Goal: Transaction & Acquisition: Purchase product/service

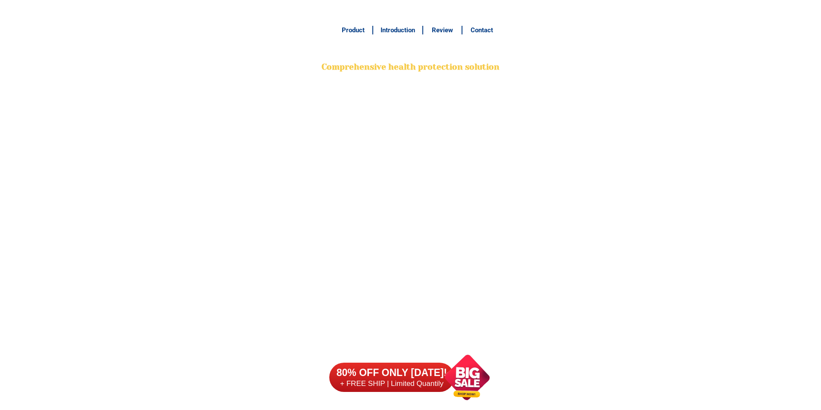
scroll to position [6791, 0]
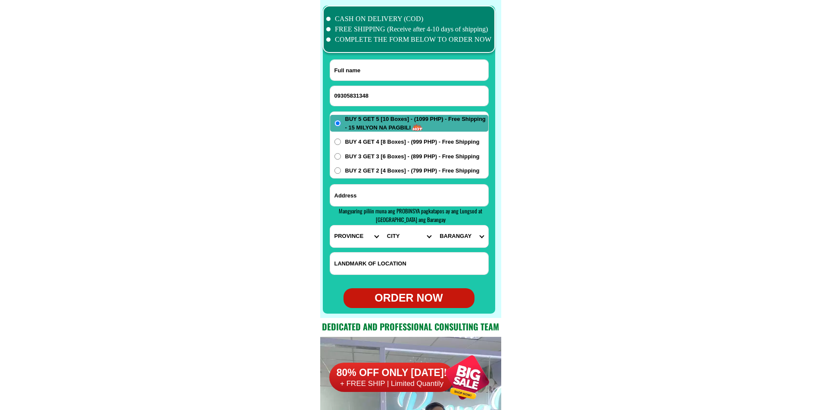
click at [356, 94] on input "09305831348" at bounding box center [409, 96] width 158 height 20
type input "09305831348"
paste input "Gloria Requio"
click at [390, 75] on input "Input full_name" at bounding box center [409, 70] width 158 height 21
type input "Gloria Requio"
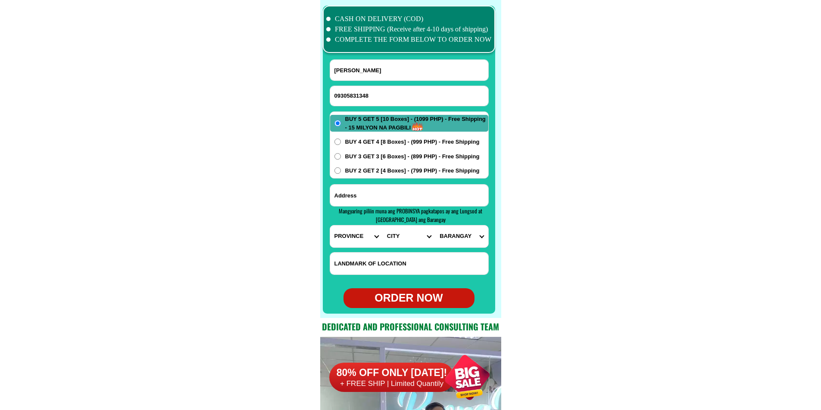
click at [362, 188] on input "Input address" at bounding box center [409, 196] width 158 height 22
paste input "Taga Ligao City Albay"
type input "Taga Ligao City Albay"
click at [348, 237] on select "PROVINCE [GEOGRAPHIC_DATA] [GEOGRAPHIC_DATA][PERSON_NAME][GEOGRAPHIC_DATA][GEOG…" at bounding box center [356, 237] width 53 height 22
select select "63_402"
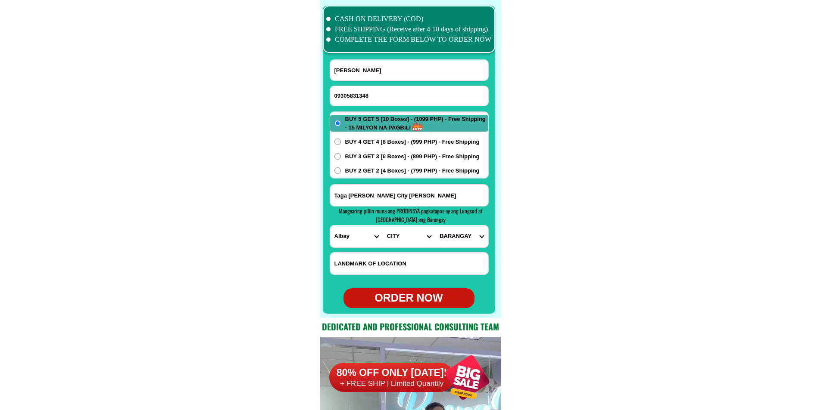
click at [330, 226] on select "PROVINCE [GEOGRAPHIC_DATA] [GEOGRAPHIC_DATA][PERSON_NAME][GEOGRAPHIC_DATA][GEOG…" at bounding box center [356, 237] width 53 height 22
click at [404, 233] on select "CITY Albay-malinao Albay-santo-domingo Bacacay Camalig Daraga Guinobatan Jovell…" at bounding box center [408, 237] width 53 height 22
select select "63_4023599"
click at [382, 226] on select "CITY Albay-malinao Albay-santo-domingo Bacacay Camalig Daraga Guinobatan Jovell…" at bounding box center [408, 237] width 53 height 22
click at [457, 242] on select "BARANGAY Abella Allang Amtic Bacong Bagumbayan Balanac Baligang Barayong Basag …" at bounding box center [461, 237] width 53 height 22
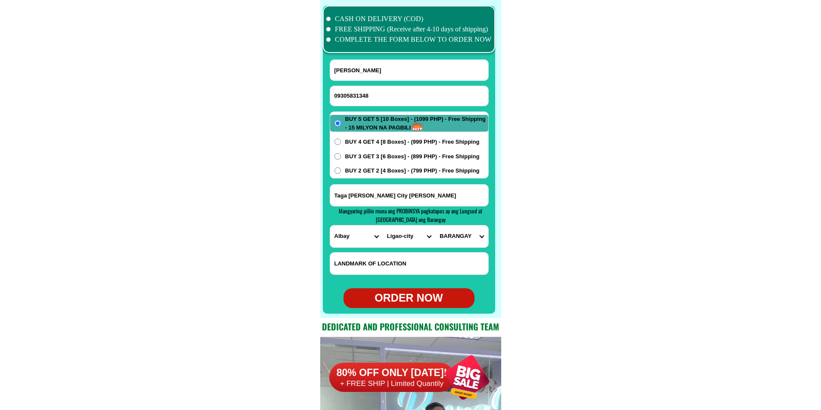
click at [435, 226] on select "BARANGAY Abella Allang Amtic Bacong Bagumbayan Balanac Baligang Barayong Basag …" at bounding box center [461, 237] width 53 height 22
click at [453, 239] on select "BARANGAY Abella Allang Amtic Bacong Bagumbayan Balanac Baligang Barayong Basag …" at bounding box center [461, 237] width 53 height 22
drag, startPoint x: 402, startPoint y: 198, endPoint x: 298, endPoint y: 198, distance: 103.8
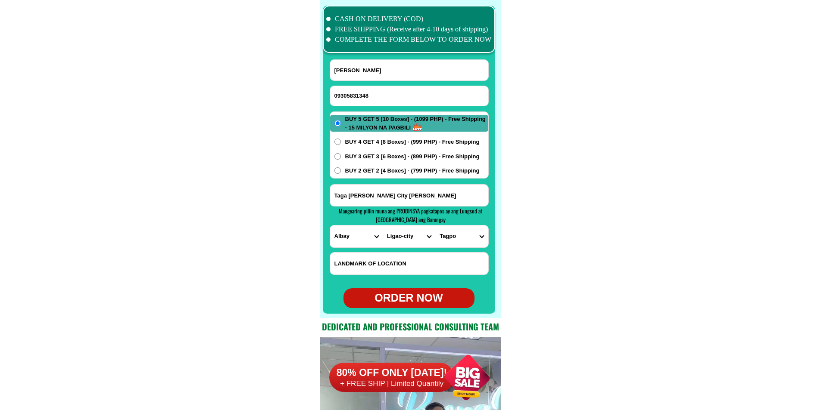
click at [468, 239] on select "BARANGAY Abella Allang Amtic Bacong Bagumbayan Balanac Baligang Barayong Basag …" at bounding box center [461, 237] width 53 height 22
click at [435, 226] on select "BARANGAY Abella Allang Amtic Bacong Bagumbayan Balanac Baligang Barayong Basag …" at bounding box center [461, 237] width 53 height 22
click at [468, 247] on select "BARANGAY Abella Allang Amtic Bacong Bagumbayan Balanac Baligang Barayong Basag …" at bounding box center [461, 237] width 53 height 22
select select "63_4023599509"
click at [435, 226] on select "BARANGAY Abella Allang Amtic Bacong Bagumbayan Balanac Baligang Barayong Basag …" at bounding box center [461, 237] width 53 height 22
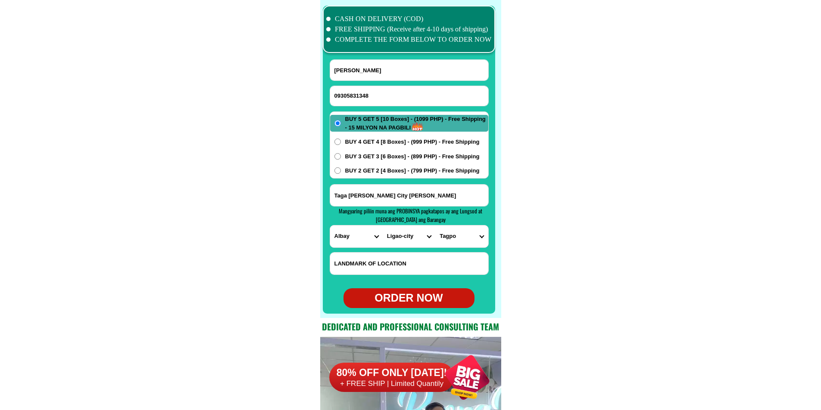
click at [402, 299] on div "ORDER NOW" at bounding box center [408, 298] width 131 height 16
type input "09305831348"
radio input "true"
drag, startPoint x: 348, startPoint y: 93, endPoint x: 264, endPoint y: 30, distance: 105.6
click at [349, 93] on input "Input phone_number" at bounding box center [409, 96] width 158 height 20
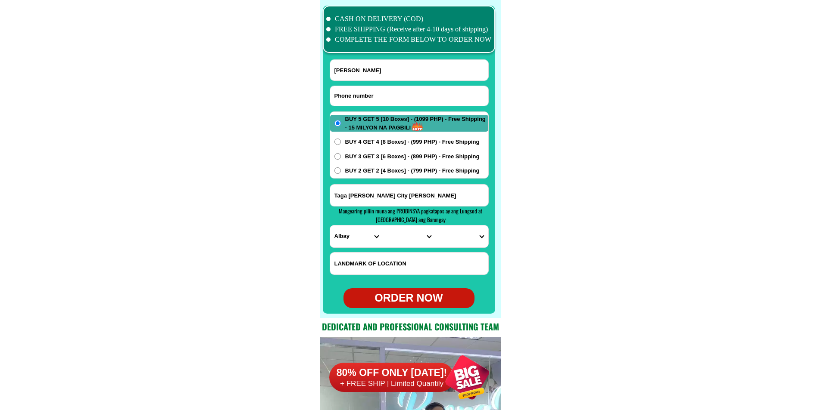
paste input "09690689901"
type input "09690689901"
click at [402, 63] on input "Input full_name" at bounding box center [409, 70] width 158 height 21
paste input "vicky Darcera"
type input "vicky Darcera"
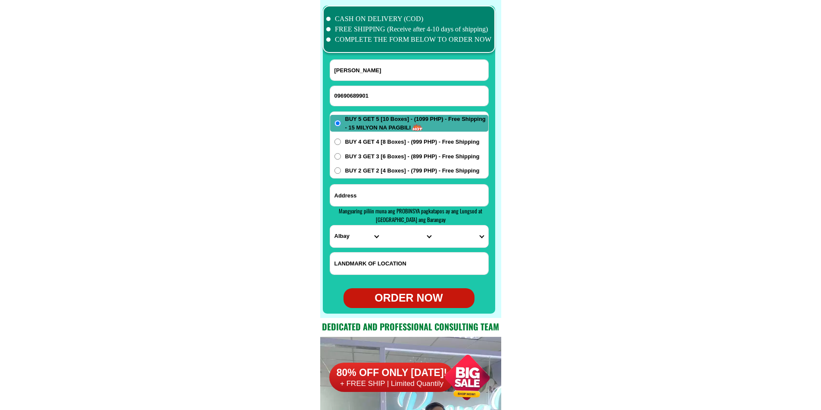
paste input "15 Besang Pass Rd. Veterans Village Brgy Holy Spirit Q.C."
click at [414, 198] on input "15 Besang Pass Rd. Veterans Village Brgy Holy Spirit Q.C." at bounding box center [409, 196] width 158 height 22
type input "15 Besang Pass Rd. Veterans Village Brgy Holy Spirit Q.C."
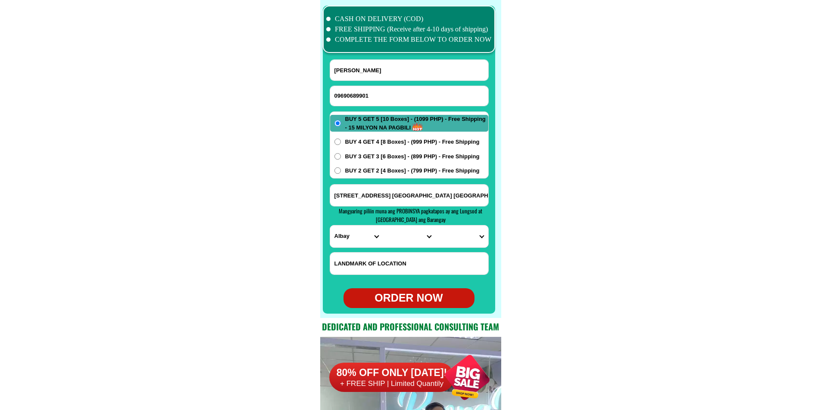
click at [331, 240] on select "PROVINCE [GEOGRAPHIC_DATA] [GEOGRAPHIC_DATA][PERSON_NAME][GEOGRAPHIC_DATA][GEOG…" at bounding box center [356, 237] width 53 height 22
select select "63_219"
click at [330, 226] on select "PROVINCE [GEOGRAPHIC_DATA] [GEOGRAPHIC_DATA][PERSON_NAME][GEOGRAPHIC_DATA][GEOG…" at bounding box center [356, 237] width 53 height 22
click at [409, 243] on select "CITY [GEOGRAPHIC_DATA] [GEOGRAPHIC_DATA] [GEOGRAPHIC_DATA] [GEOGRAPHIC_DATA]-ci…" at bounding box center [408, 237] width 53 height 22
select select "63_2194070"
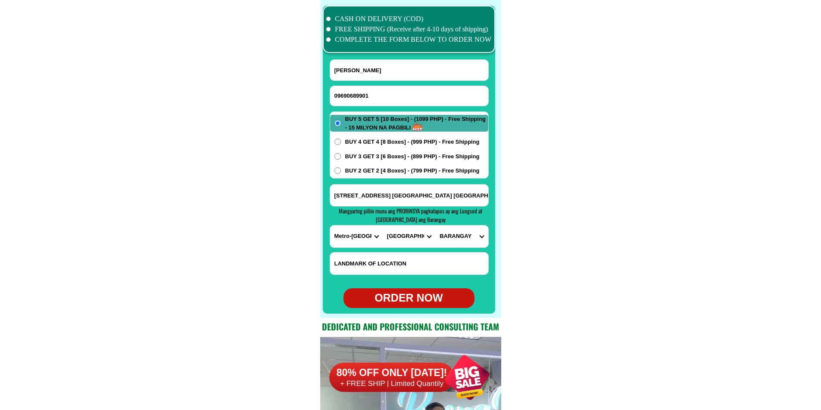
click at [382, 226] on select "CITY [GEOGRAPHIC_DATA] [GEOGRAPHIC_DATA] [GEOGRAPHIC_DATA] [GEOGRAPHIC_DATA]-ci…" at bounding box center [408, 237] width 53 height 22
click at [458, 235] on select "BARANGAY Alicia Amihan Apolonio samson Aurora Baesa Bagbag Bago bantay Bagong l…" at bounding box center [461, 237] width 53 height 22
select select "63_21940706535"
click at [435, 226] on select "BARANGAY Alicia Amihan Apolonio samson Aurora Baesa Bagbag Bago bantay Bagong l…" at bounding box center [461, 237] width 53 height 22
click at [403, 298] on div "ORDER NOW" at bounding box center [408, 298] width 131 height 16
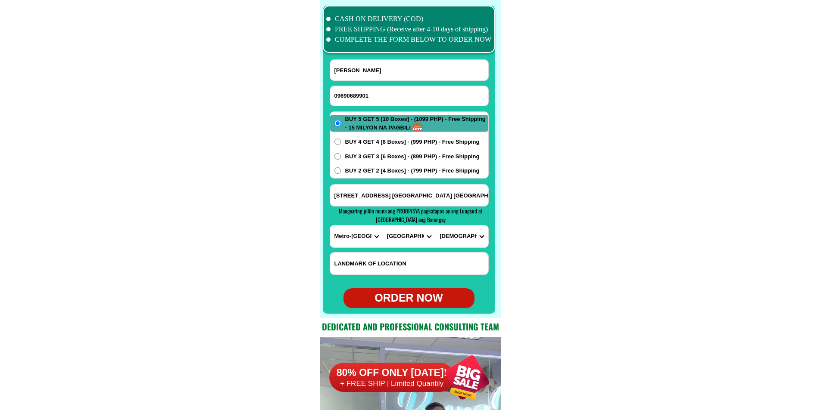
radio input "true"
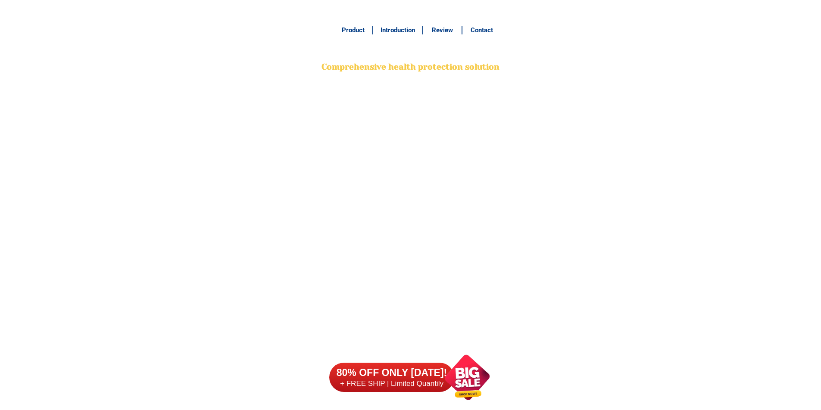
scroll to position [6791, 0]
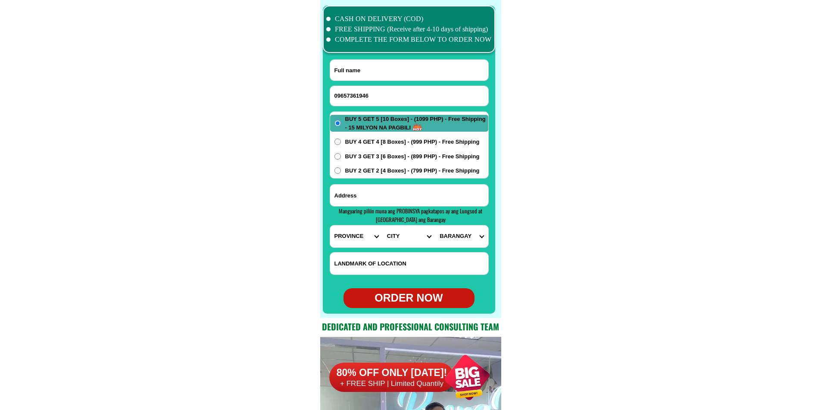
type input "09657361946"
paste input "Revelina Z. Pon-an"
drag, startPoint x: 367, startPoint y: 63, endPoint x: 348, endPoint y: 49, distance: 23.8
click at [367, 63] on input "Input full_name" at bounding box center [409, 70] width 158 height 21
type input "Revelina Z. Pon-an"
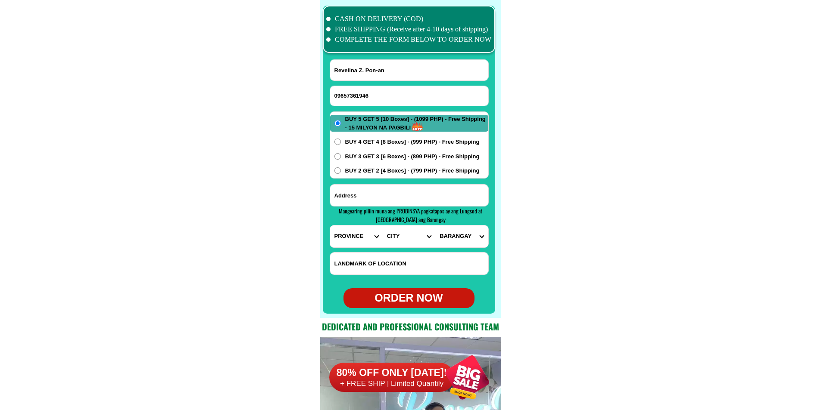
click at [367, 200] on input "Input address" at bounding box center [409, 196] width 158 height 22
paste input "Treira [US_STATE] Subd. Blk 22 Lot 10 General [GEOGRAPHIC_DATA]. Brg. [PERSON_N…"
type input "Treira [US_STATE] Subd. Blk 22 Lot 10 General [GEOGRAPHIC_DATA]. Brg. [PERSON_N…"
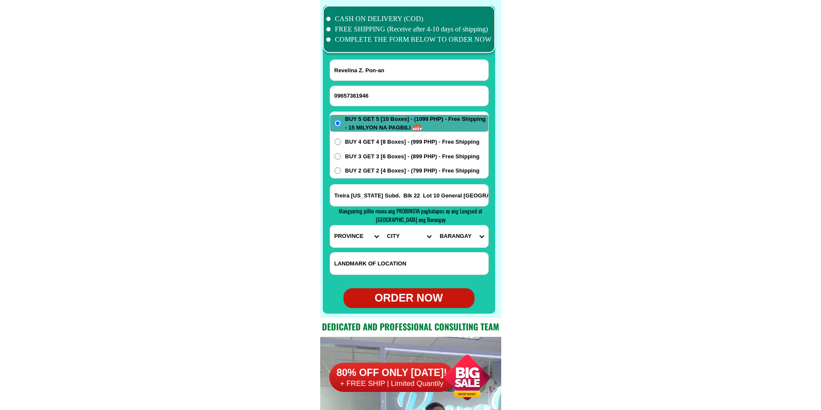
click at [354, 240] on select "PROVINCE [GEOGRAPHIC_DATA] [GEOGRAPHIC_DATA][PERSON_NAME][GEOGRAPHIC_DATA][GEOG…" at bounding box center [356, 237] width 53 height 22
select select "63_826"
click at [330, 226] on select "PROVINCE [GEOGRAPHIC_DATA] [GEOGRAPHIC_DATA][PERSON_NAME][GEOGRAPHIC_DATA][GEOG…" at bounding box center [356, 237] width 53 height 22
click at [395, 238] on select "CITY [PERSON_NAME] Bacoor [PERSON_NAME] [GEOGRAPHIC_DATA]-city [GEOGRAPHIC_DATA…" at bounding box center [408, 237] width 53 height 22
select select "63_826111"
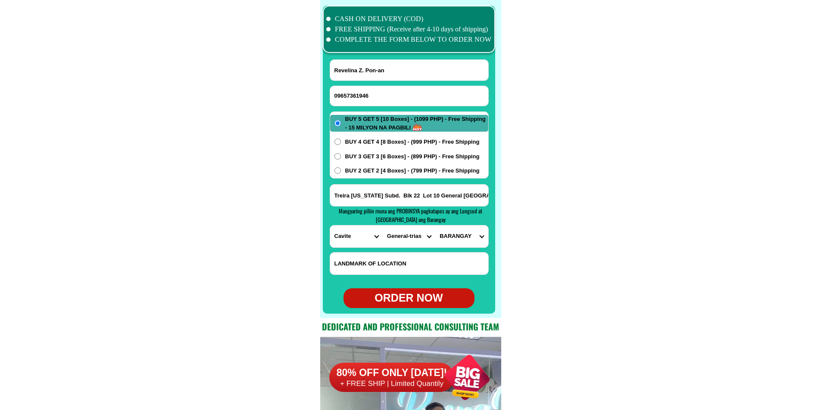
click at [382, 226] on select "CITY [PERSON_NAME] Bacoor [PERSON_NAME] [GEOGRAPHIC_DATA]-city [GEOGRAPHIC_DATA…" at bounding box center [408, 237] width 53 height 22
click at [447, 236] on select "BARANGAY [PERSON_NAME]. (bgy. 7) Bacao i Bacao ii Bagumbayan pob. (bgy. 5) [PER…" at bounding box center [461, 237] width 53 height 22
select select "63_8261115098"
click at [435, 226] on select "BARANGAY [PERSON_NAME]. (bgy. 7) Bacao i Bacao ii Bagumbayan pob. (bgy. 5) [PER…" at bounding box center [461, 237] width 53 height 22
click at [468, 240] on select "BARANGAY [PERSON_NAME]. (bgy. 7) Bacao i Bacao ii Bagumbayan pob. (bgy. 5) [PER…" at bounding box center [461, 237] width 53 height 22
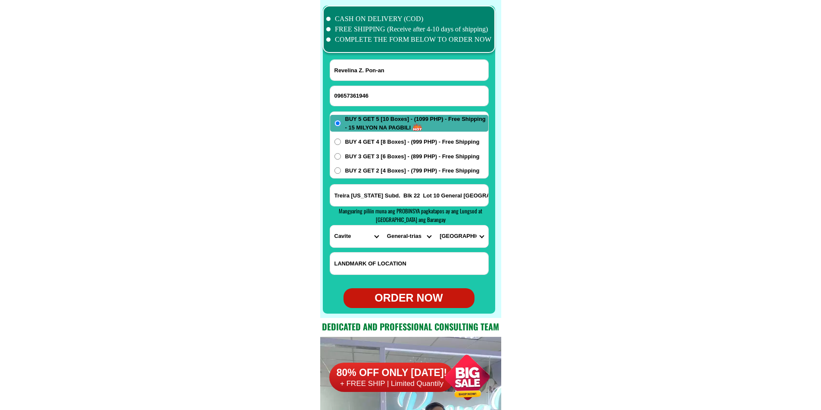
click at [468, 240] on select "BARANGAY [PERSON_NAME]. (bgy. 7) Bacao i Bacao ii Bagumbayan pob. (bgy. 5) [PER…" at bounding box center [461, 237] width 53 height 22
click at [419, 239] on select "CITY [PERSON_NAME] Bacoor [PERSON_NAME] [GEOGRAPHIC_DATA]-city [GEOGRAPHIC_DATA…" at bounding box center [408, 237] width 53 height 22
click at [420, 239] on select "CITY [PERSON_NAME] Bacoor [PERSON_NAME] [GEOGRAPHIC_DATA]-city [GEOGRAPHIC_DATA…" at bounding box center [408, 237] width 53 height 22
click at [466, 242] on select "BARANGAY [PERSON_NAME]. (bgy. 7) Bacao i Bacao ii Bagumbayan pob. (bgy. 5) [PER…" at bounding box center [461, 237] width 53 height 22
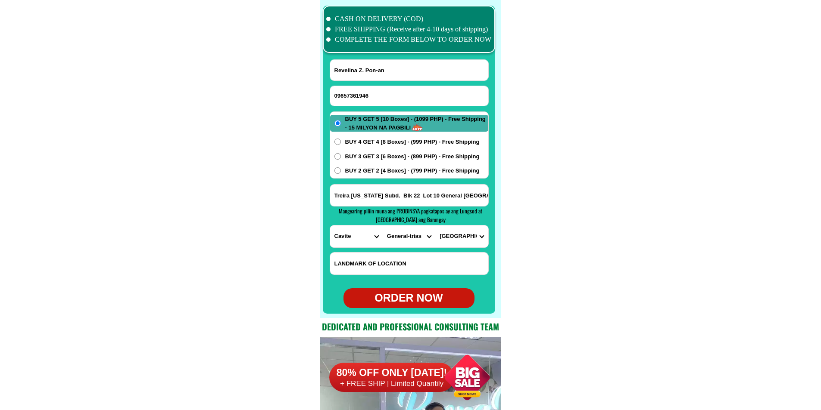
click at [466, 242] on select "BARANGAY [PERSON_NAME]. (bgy. 7) Bacao i Bacao ii Bagumbayan pob. (bgy. 5) [PER…" at bounding box center [461, 237] width 53 height 22
click at [435, 226] on select "BARANGAY [PERSON_NAME]. (bgy. 7) Bacao i Bacao ii Bagumbayan pob. (bgy. 5) [PER…" at bounding box center [461, 237] width 53 height 22
click at [426, 298] on div "ORDER NOW" at bounding box center [408, 298] width 131 height 16
type input "Revelina Z. Pon-an"
type input "09657361946"
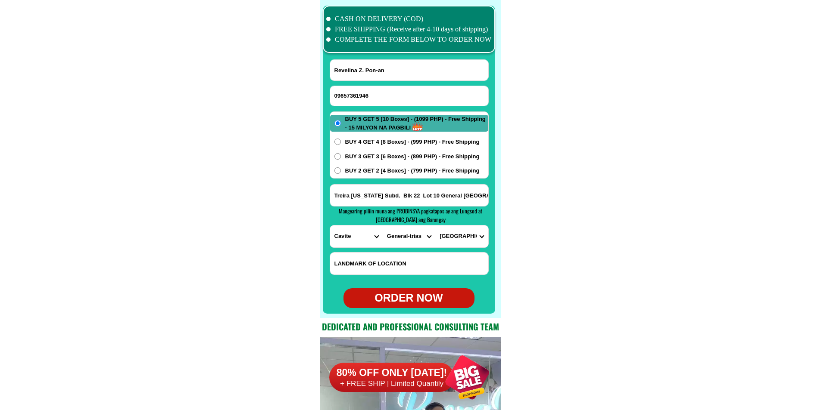
radio input "true"
click at [366, 89] on input "Input phone_number" at bounding box center [409, 96] width 158 height 20
paste input "09615145911"
type input "09615145911"
click at [371, 65] on input "Input full_name" at bounding box center [409, 70] width 158 height 21
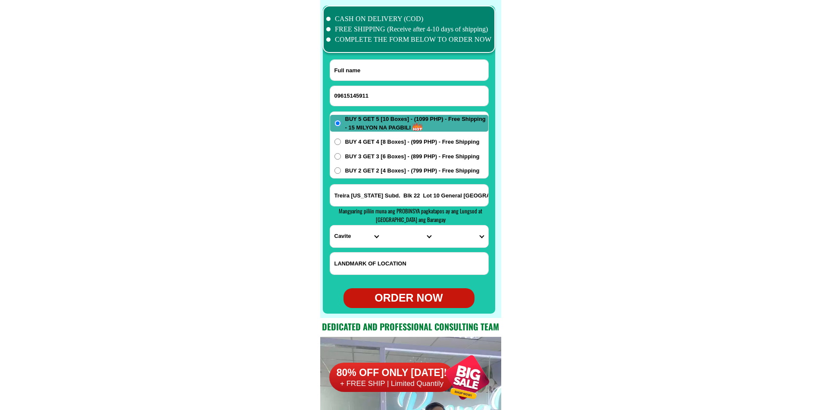
paste input "[PERSON_NAME]"
type input "[PERSON_NAME]"
click at [353, 191] on input "Input address" at bounding box center [409, 196] width 158 height 22
paste input "Brgy. [GEOGRAPHIC_DATA], [GEOGRAPHIC_DATA] sur zone 2"
type input "Brgy. [GEOGRAPHIC_DATA], [GEOGRAPHIC_DATA] sur zone 2"
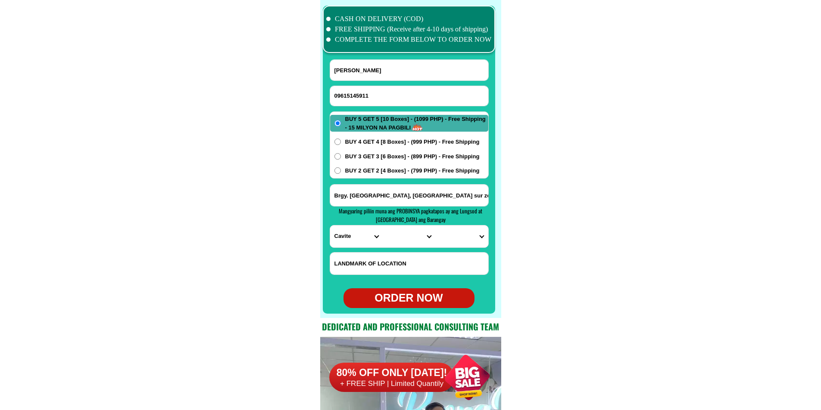
click at [342, 235] on select "PROVINCE [GEOGRAPHIC_DATA] [GEOGRAPHIC_DATA][PERSON_NAME][GEOGRAPHIC_DATA][GEOG…" at bounding box center [356, 237] width 53 height 22
select select "63_682"
click at [330, 226] on select "PROVINCE [GEOGRAPHIC_DATA] [GEOGRAPHIC_DATA][PERSON_NAME][GEOGRAPHIC_DATA][GEOG…" at bounding box center [356, 237] width 53 height 22
click at [393, 232] on select "CITY [GEOGRAPHIC_DATA][PERSON_NAME][GEOGRAPHIC_DATA][GEOGRAPHIC_DATA]-city [GEO…" at bounding box center [408, 237] width 53 height 22
select select "63_682226"
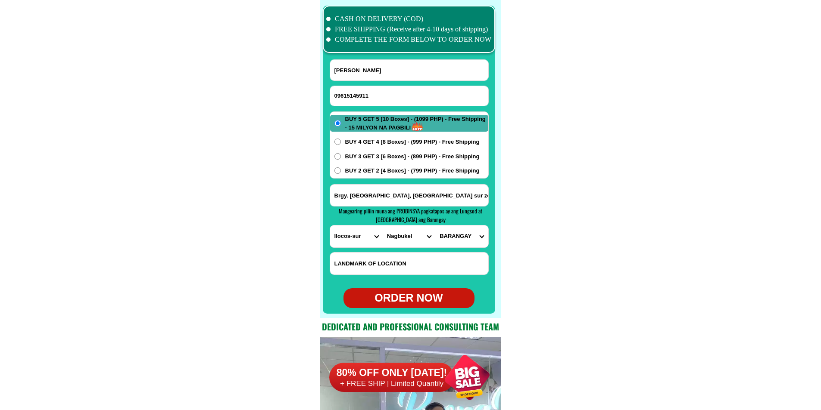
click at [382, 226] on select "CITY [GEOGRAPHIC_DATA][PERSON_NAME][GEOGRAPHIC_DATA][GEOGRAPHIC_DATA]-city [GEO…" at bounding box center [408, 237] width 53 height 22
click at [453, 236] on select "BARANGAY Balaweg [GEOGRAPHIC_DATA] Bantugo Cadacad Casilagan Casocos Lapting Ma…" at bounding box center [461, 237] width 53 height 22
select select "63_68222670323"
click at [435, 226] on select "BARANGAY Balaweg [GEOGRAPHIC_DATA] Bantugo Cadacad Casilagan Casocos Lapting Ma…" at bounding box center [461, 237] width 53 height 22
drag, startPoint x: 370, startPoint y: 168, endPoint x: 383, endPoint y: 179, distance: 17.4
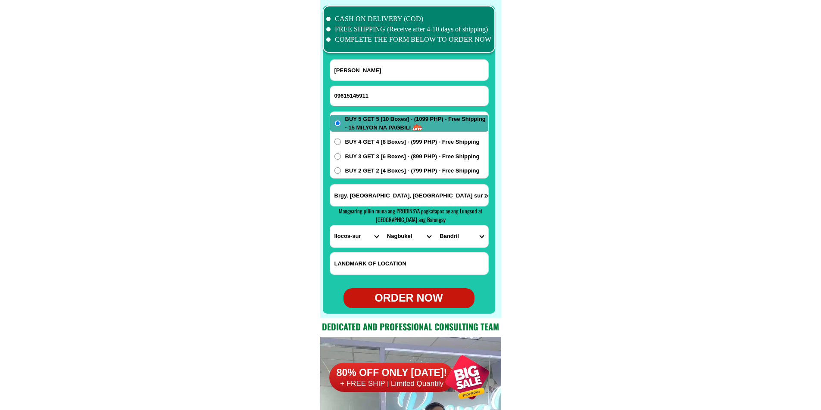
click at [370, 168] on span "BUY 2 GET 2 [4 Boxes] - (799 PHP) - Free Shipping" at bounding box center [412, 171] width 134 height 9
click at [341, 168] on input "BUY 2 GET 2 [4 Boxes] - (799 PHP) - Free Shipping" at bounding box center [337, 171] width 6 height 6
radio input "true"
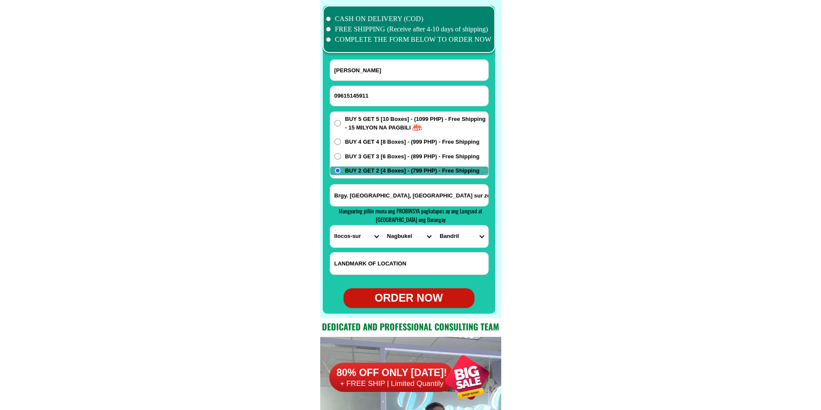
click at [418, 292] on div "ORDER NOW" at bounding box center [408, 298] width 131 height 16
type input "09615145911"
type input "Brgy. [GEOGRAPHIC_DATA], [GEOGRAPHIC_DATA] sur zone 2"
radio input "true"
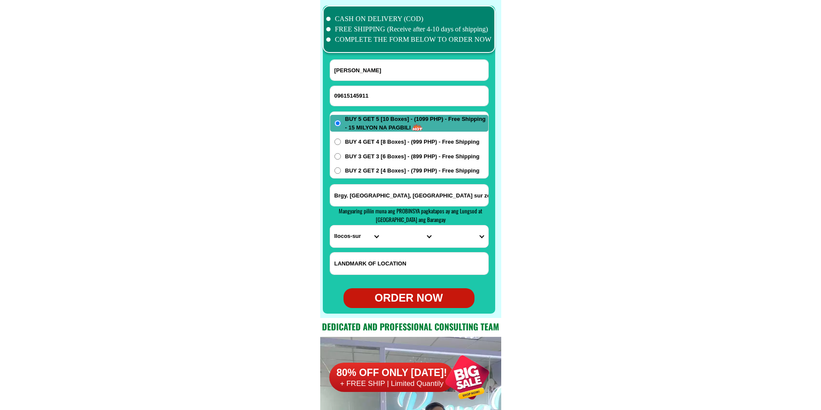
drag, startPoint x: 364, startPoint y: 101, endPoint x: 322, endPoint y: 73, distance: 50.3
click at [364, 101] on input "09615145911" at bounding box center [409, 96] width 158 height 20
paste input "0939423i022"
type input "0939423i022"
paste input "[PERSON_NAME]"
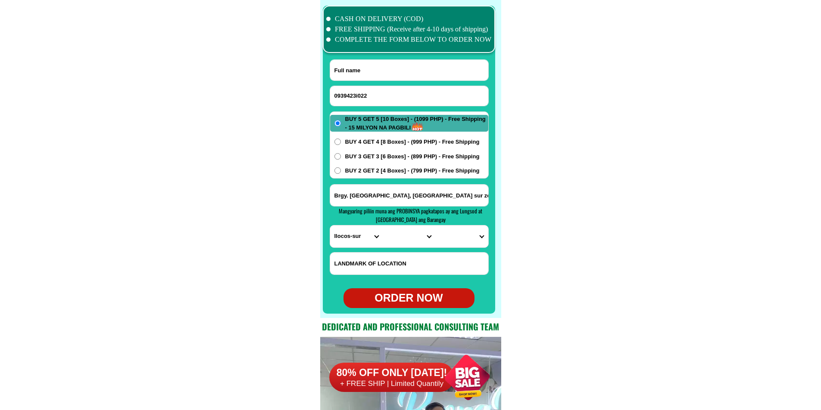
click at [367, 74] on input "[PERSON_NAME]" at bounding box center [409, 70] width 158 height 21
type input "[PERSON_NAME]"
click at [393, 200] on input "Input address" at bounding box center [409, 196] width 158 height 22
paste input "Blk M1 lot 12 Area E Brgy.[PERSON_NAME] 2 Dasmarin̈as City Cavite Dadaan po kay…"
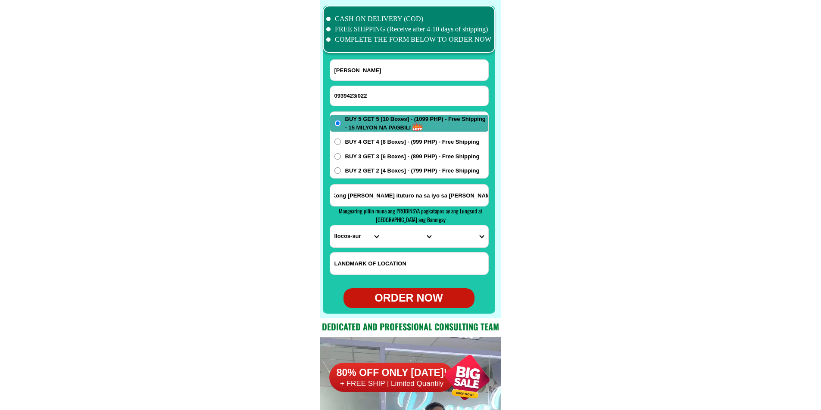
type input "Blk M1 lot 12 Area E Brgy.[PERSON_NAME] 2 Dasmarin̈as City Cavite Dadaan po kay…"
drag, startPoint x: 346, startPoint y: 94, endPoint x: 328, endPoint y: 95, distance: 18.1
click at [328, 95] on div "CASH ON DELIVERY (COD) FREE SHIPPING (Receive after 4-10 days of shipping) COMP…" at bounding box center [410, 159] width 181 height 318
click at [384, 98] on input "0939423i022" at bounding box center [409, 96] width 158 height 20
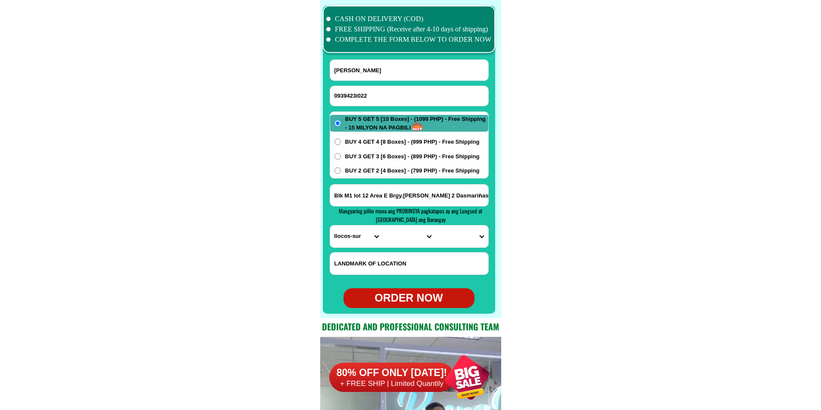
paste input "517549227"
type input "09517549227"
paste input "[PERSON_NAME]"
click at [381, 70] on input "[PERSON_NAME] [PERSON_NAME]" at bounding box center [409, 70] width 158 height 21
paste input "Input full_name"
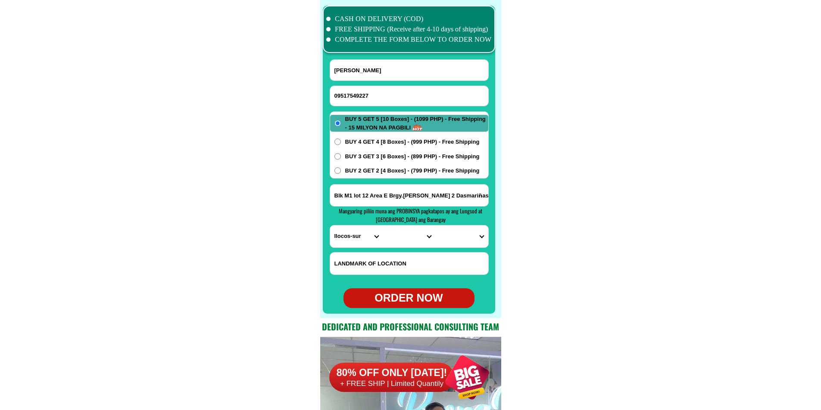
type input "[PERSON_NAME]"
click at [388, 198] on input "Blk M1 lot 12 Area E Brgy.[PERSON_NAME] 2 Dasmarin̈as City Cavite Dadaan po kay…" at bounding box center [409, 196] width 158 height 22
paste input "7 L24 ph.2 Lilac Residencia [PERSON_NAME]"
type input "B7 L24 ph.2 Lilac Residencia [PERSON_NAME]"
click at [349, 238] on select "PROVINCE [GEOGRAPHIC_DATA] [GEOGRAPHIC_DATA][PERSON_NAME][GEOGRAPHIC_DATA][GEOG…" at bounding box center [356, 237] width 53 height 22
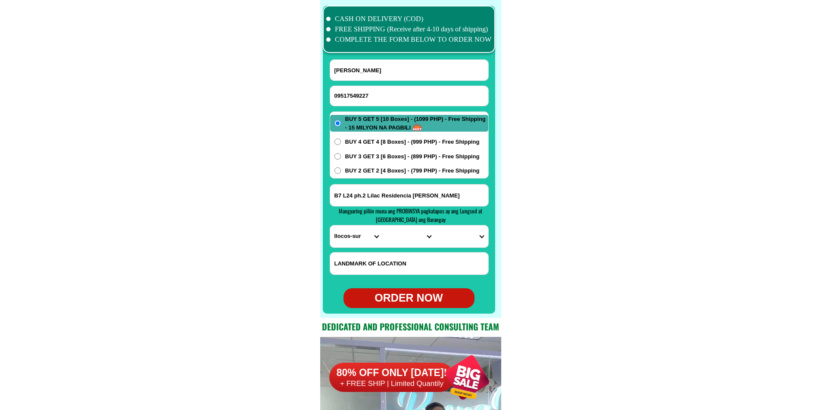
select select "63_761"
click at [330, 226] on select "PROVINCE [GEOGRAPHIC_DATA] [GEOGRAPHIC_DATA][PERSON_NAME][GEOGRAPHIC_DATA][GEOG…" at bounding box center [356, 237] width 53 height 22
click at [394, 238] on select "CITY [PERSON_NAME] [GEOGRAPHIC_DATA] [GEOGRAPHIC_DATA]-[GEOGRAPHIC_DATA] [GEOGR…" at bounding box center [408, 237] width 53 height 22
select select "63_7614706"
click at [382, 226] on select "CITY [PERSON_NAME] [GEOGRAPHIC_DATA] [GEOGRAPHIC_DATA]-[GEOGRAPHIC_DATA] [GEOGR…" at bounding box center [408, 237] width 53 height 22
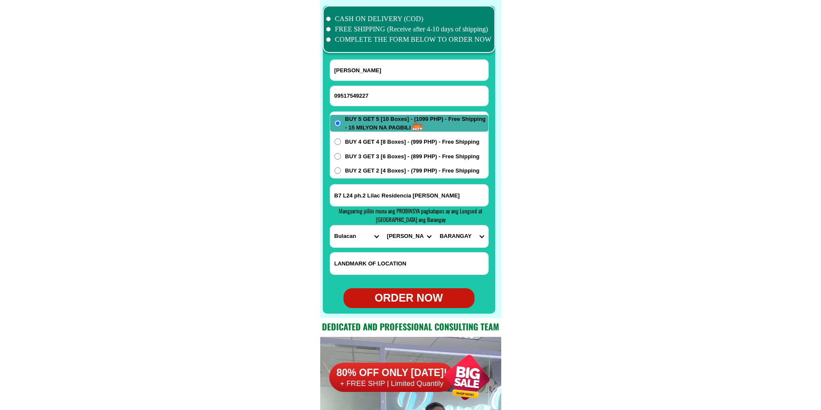
click at [454, 233] on select "BARANGAY Abangan norte [GEOGRAPHIC_DATA] sur [GEOGRAPHIC_DATA] Lambakin [GEOGRA…" at bounding box center [461, 237] width 53 height 22
select select "63_76147067141"
click at [435, 226] on select "BARANGAY Abangan norte [GEOGRAPHIC_DATA] sur [GEOGRAPHIC_DATA] Lambakin [GEOGRA…" at bounding box center [461, 237] width 53 height 22
click at [399, 298] on div "ORDER NOW" at bounding box center [408, 298] width 131 height 16
click at [420, 296] on div "ORDER NOW" at bounding box center [408, 299] width 131 height 20
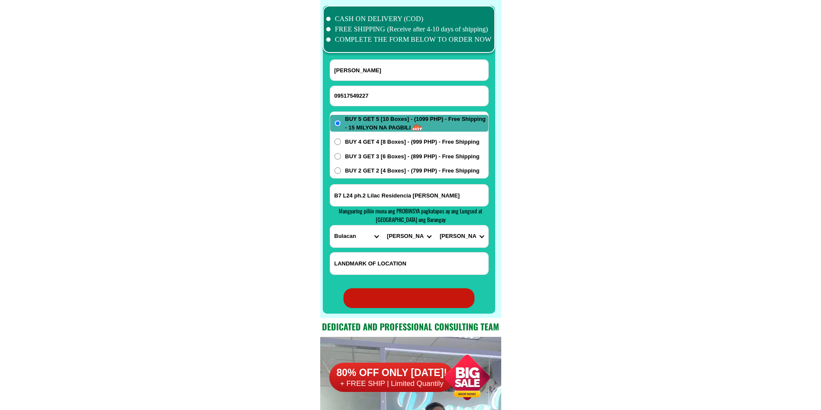
radio input "true"
paste input "09394231022"
drag, startPoint x: 380, startPoint y: 98, endPoint x: 319, endPoint y: 63, distance: 70.0
click at [380, 98] on input "Input phone_number" at bounding box center [409, 96] width 158 height 20
type input "09394231022"
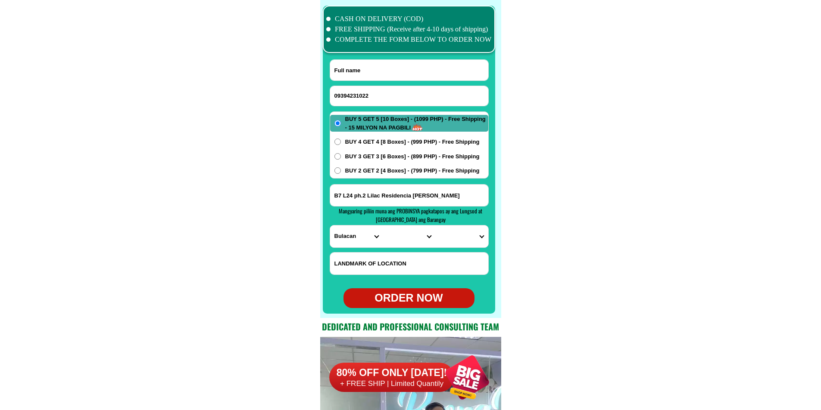
drag, startPoint x: 378, startPoint y: 66, endPoint x: 270, endPoint y: 12, distance: 120.2
click at [378, 67] on input "Input full_name" at bounding box center [409, 70] width 158 height 21
paste input "[PERSON_NAME]"
type input "[PERSON_NAME]"
paste input "Blk M1 lot 12 Area E Brgy.[PERSON_NAME] 2 Dasmarin̈as City [GEOGRAPHIC_DATA]"
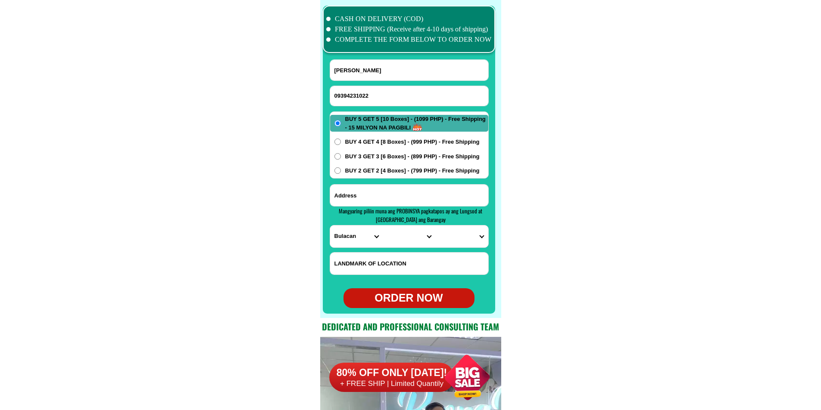
click at [371, 195] on input "Input address" at bounding box center [409, 196] width 158 height 22
type input "Blk M1 lot 12 Area E Brgy.[PERSON_NAME] 2 Dasmarin̈as City [GEOGRAPHIC_DATA]"
click at [337, 243] on select "PROVINCE [GEOGRAPHIC_DATA] [GEOGRAPHIC_DATA][PERSON_NAME][GEOGRAPHIC_DATA][GEOG…" at bounding box center [356, 237] width 53 height 22
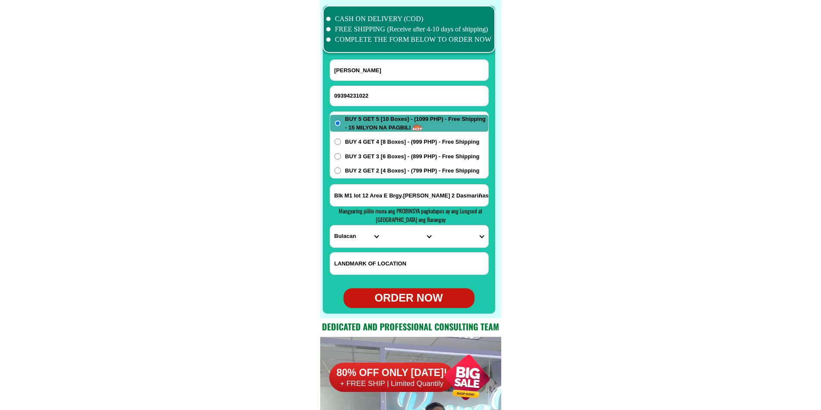
select select "63_826"
click at [330, 226] on select "PROVINCE [GEOGRAPHIC_DATA] [GEOGRAPHIC_DATA][PERSON_NAME][GEOGRAPHIC_DATA][GEOG…" at bounding box center [356, 237] width 53 height 22
click at [388, 240] on select "CITY [PERSON_NAME] Bacoor [PERSON_NAME] [GEOGRAPHIC_DATA]-city [GEOGRAPHIC_DATA…" at bounding box center [408, 237] width 53 height 22
select select "63_8262364"
click at [382, 226] on select "CITY [PERSON_NAME] Bacoor [PERSON_NAME] [GEOGRAPHIC_DATA]-city [GEOGRAPHIC_DATA…" at bounding box center [408, 237] width 53 height 22
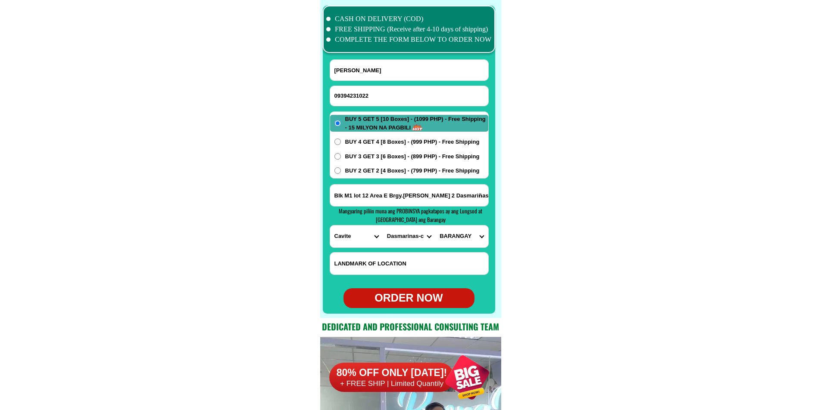
click at [462, 236] on select "BARANGAY Burol Burol i Burol ii Burol iii [PERSON_NAME] (bago-a-ingud) [PERSON_…" at bounding box center [461, 237] width 53 height 22
select select "63_82623649417"
click at [435, 226] on select "BARANGAY Burol Burol i Burol ii Burol iii [PERSON_NAME] (bago-a-ingud) [PERSON_…" at bounding box center [461, 237] width 53 height 22
click at [466, 198] on input "Blk M1 lot 12 Area E Brgy.[PERSON_NAME] 2 Dasmarin̈as City [GEOGRAPHIC_DATA]" at bounding box center [409, 196] width 158 height 22
click at [455, 244] on select "BARANGAY Burol Burol i Burol ii Burol iii [PERSON_NAME] (bago-a-ingud) [PERSON_…" at bounding box center [461, 237] width 53 height 22
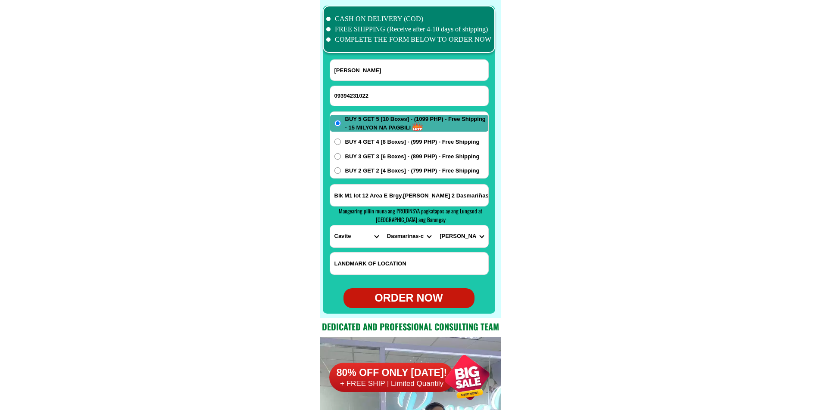
click at [455, 244] on select "BARANGAY Burol Burol i Burol ii Burol iii [PERSON_NAME] (bago-a-ingud) [PERSON_…" at bounding box center [461, 237] width 53 height 22
click at [359, 152] on div "BUY 5 GET 5 [10 Boxes] - (1099 PHP) - Free Shipping - 15 MILYON NA PAGBILI BUY …" at bounding box center [408, 145] width 159 height 67
click at [406, 154] on span "BUY 3 GET 3 [6 Boxes] - (899 PHP) - Free Shipping" at bounding box center [412, 156] width 134 height 9
click at [341, 154] on input "BUY 3 GET 3 [6 Boxes] - (899 PHP) - Free Shipping" at bounding box center [337, 156] width 6 height 6
radio input "true"
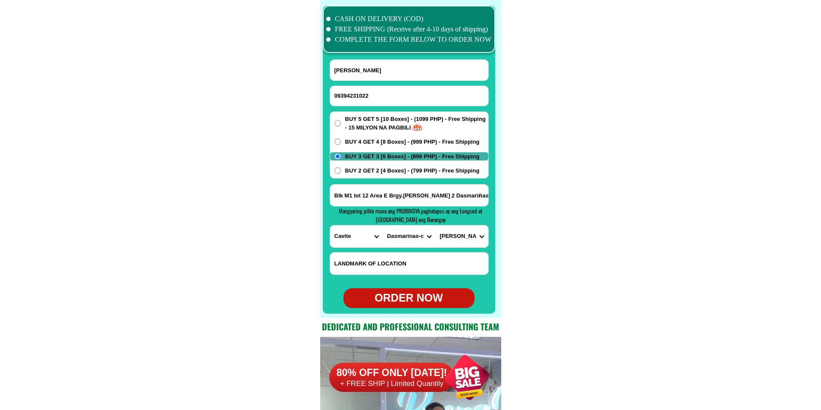
click at [416, 292] on div "ORDER NOW" at bounding box center [408, 298] width 131 height 16
type input "Blk M1 lot 12 Area E Brgy.[PERSON_NAME] 2 Dasmarin̈as City [GEOGRAPHIC_DATA]"
radio input "true"
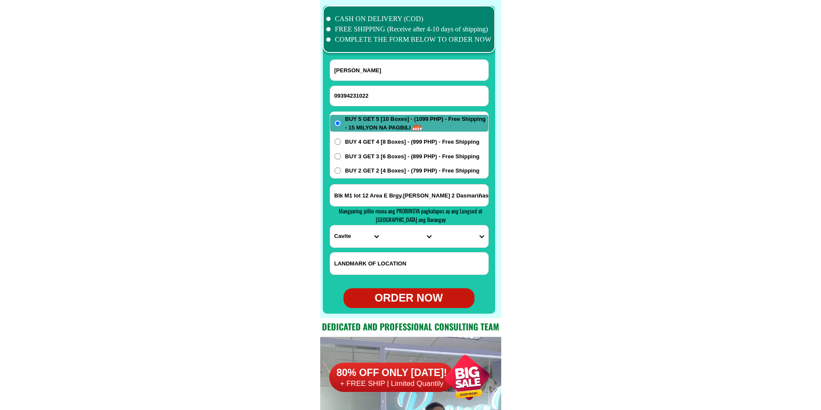
click at [378, 98] on input "Input phone_number" at bounding box center [409, 96] width 158 height 20
paste input "09507246119"
type input "09507246119"
click at [367, 70] on input "Input full_name" at bounding box center [409, 70] width 158 height 21
paste input "[PERSON_NAME]"
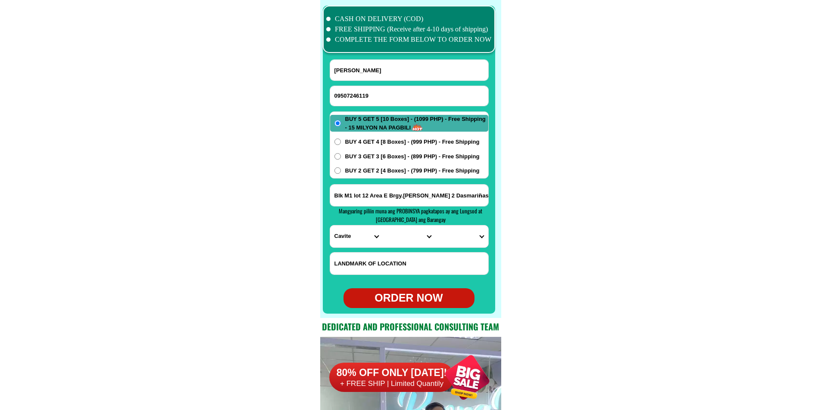
type input "[PERSON_NAME]"
click at [378, 197] on input "Input address" at bounding box center [409, 196] width 158 height 22
paste input ".baranggayuno [GEOGRAPHIC_DATA] palingketredalcenter tabingitlogan"
type input ".baranggayuno [GEOGRAPHIC_DATA] palingketredalcenter tabingitlogan"
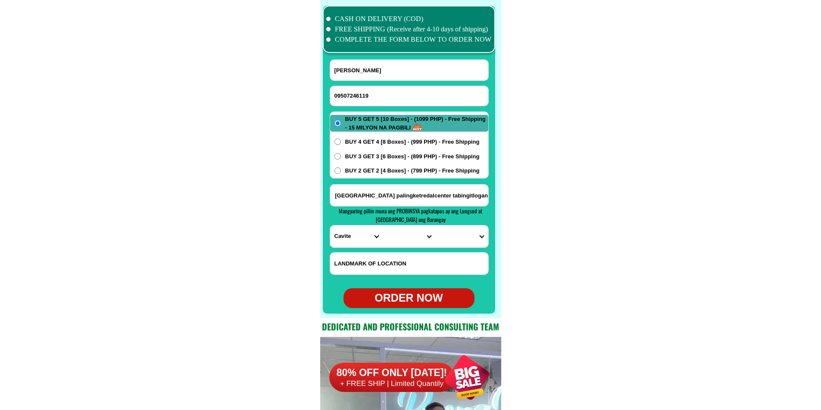
scroll to position [0, 0]
click at [355, 239] on select "PROVINCE [GEOGRAPHIC_DATA] [GEOGRAPHIC_DATA][PERSON_NAME][GEOGRAPHIC_DATA][GEOG…" at bounding box center [356, 237] width 53 height 22
click at [330, 226] on select "PROVINCE [GEOGRAPHIC_DATA] [GEOGRAPHIC_DATA][PERSON_NAME][GEOGRAPHIC_DATA][GEOG…" at bounding box center [356, 237] width 53 height 22
click at [351, 236] on select "PROVINCE [GEOGRAPHIC_DATA] [GEOGRAPHIC_DATA][PERSON_NAME][GEOGRAPHIC_DATA][GEOG…" at bounding box center [356, 237] width 53 height 22
select select "63_904"
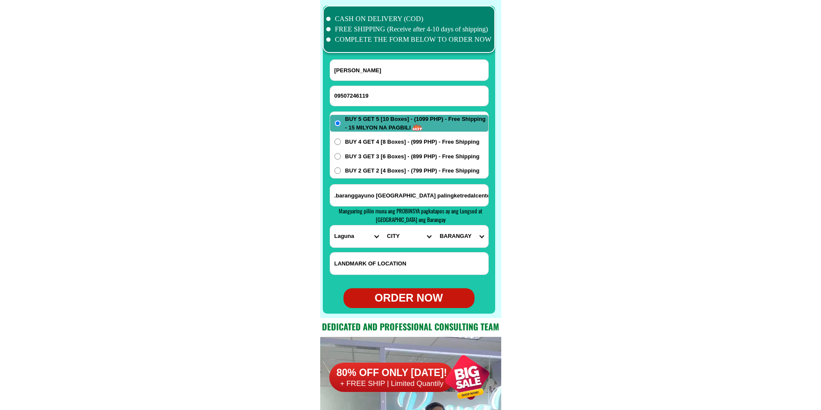
click at [330, 226] on select "PROVINCE [GEOGRAPHIC_DATA] [GEOGRAPHIC_DATA][PERSON_NAME][GEOGRAPHIC_DATA][GEOG…" at bounding box center [356, 237] width 53 height 22
click at [408, 237] on select "CITY [GEOGRAPHIC_DATA]-city [GEOGRAPHIC_DATA]-city [GEOGRAPHIC_DATA][PERSON_NAM…" at bounding box center [408, 237] width 53 height 22
select select "63_9049493"
click at [382, 226] on select "CITY [GEOGRAPHIC_DATA]-city [GEOGRAPHIC_DATA]-city [GEOGRAPHIC_DATA][PERSON_NAM…" at bounding box center [408, 237] width 53 height 22
click at [457, 239] on select "BARANGAY [GEOGRAPHIC_DATA] Banadero Banlic Barandal Barangay 1 (pob.) Barangay …" at bounding box center [461, 237] width 53 height 22
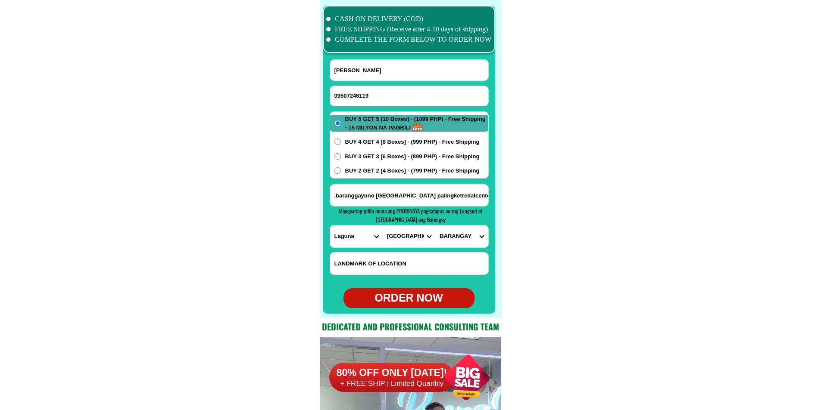
click at [435, 226] on select "BARANGAY [GEOGRAPHIC_DATA] Banadero Banlic Barandal Barangay 1 (pob.) Barangay …" at bounding box center [461, 237] width 53 height 22
click at [475, 234] on select "BARANGAY [GEOGRAPHIC_DATA] Banadero Banlic Barandal Barangay 1 (pob.) Barangay …" at bounding box center [461, 237] width 53 height 22
select select "63_9049493325"
click at [435, 226] on select "BARANGAY [GEOGRAPHIC_DATA] Banadero Banlic Barandal Barangay 1 (pob.) Barangay …" at bounding box center [461, 237] width 53 height 22
click at [411, 299] on div "ORDER NOW" at bounding box center [408, 298] width 131 height 16
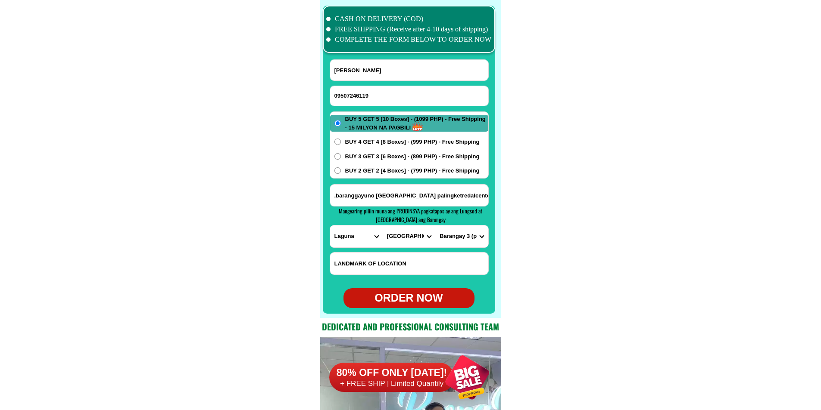
radio input "true"
click at [379, 97] on input "09507246119" at bounding box center [409, 96] width 158 height 20
paste input "0919405 6398"
click at [358, 95] on input "0919405 6398" at bounding box center [409, 96] width 158 height 20
type input "09194056398"
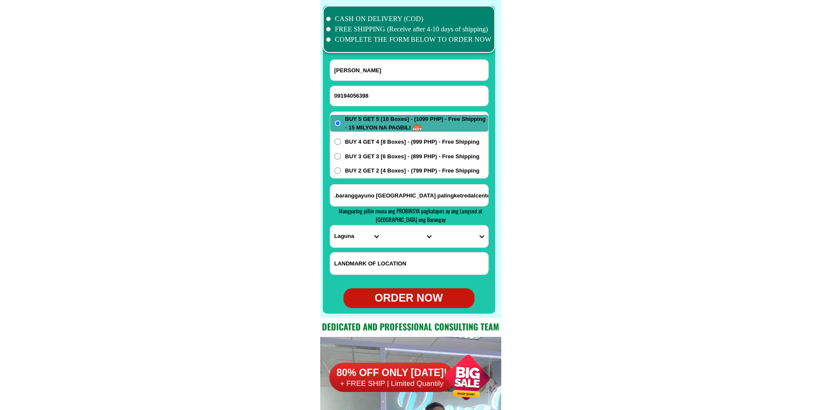
drag, startPoint x: 367, startPoint y: 68, endPoint x: 326, endPoint y: 39, distance: 50.3
click at [367, 68] on input "[PERSON_NAME]" at bounding box center [409, 70] width 158 height 21
paste input "Nemia-[PERSON_NAME]"
paste input "[PERSON_NAME]"
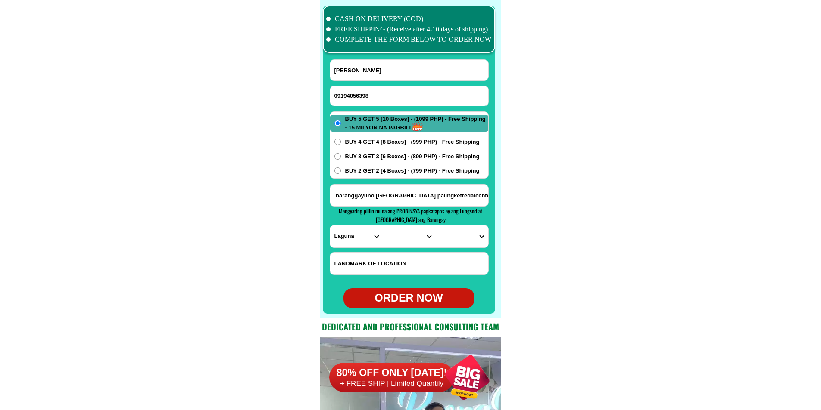
type input "[PERSON_NAME]"
click at [387, 144] on span "BUY 4 GET 4 [8 Boxes] - (999 PHP) - Free Shipping" at bounding box center [412, 142] width 134 height 9
click at [341, 144] on input "BUY 4 GET 4 [8 Boxes] - (999 PHP) - Free Shipping" at bounding box center [337, 142] width 6 height 6
radio input "true"
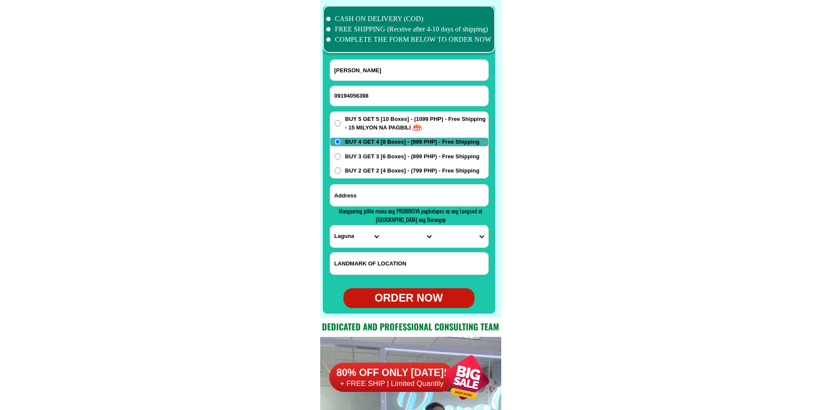
click at [370, 194] on input "Input address" at bounding box center [409, 196] width 158 height 22
paste input "add 43 Topaz st greenhght vill brgy [GEOGRAPHIC_DATA][PERSON_NAME] Sucat Parana…"
type input "add 43 Topaz st greenhght vill brgy [GEOGRAPHIC_DATA][PERSON_NAME] Sucat Parana…"
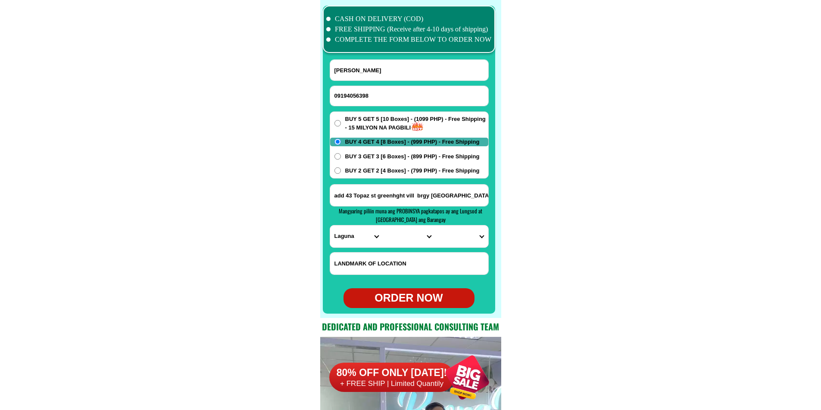
click at [353, 239] on select "PROVINCE [GEOGRAPHIC_DATA] [GEOGRAPHIC_DATA][PERSON_NAME][GEOGRAPHIC_DATA][GEOG…" at bounding box center [356, 237] width 53 height 22
select select "63_219"
click at [330, 226] on select "PROVINCE [GEOGRAPHIC_DATA] [GEOGRAPHIC_DATA][PERSON_NAME][GEOGRAPHIC_DATA][GEOG…" at bounding box center [356, 237] width 53 height 22
click at [393, 235] on select "CITY [GEOGRAPHIC_DATA] [GEOGRAPHIC_DATA] [GEOGRAPHIC_DATA] [GEOGRAPHIC_DATA]-ci…" at bounding box center [408, 237] width 53 height 22
select select "63_2195840"
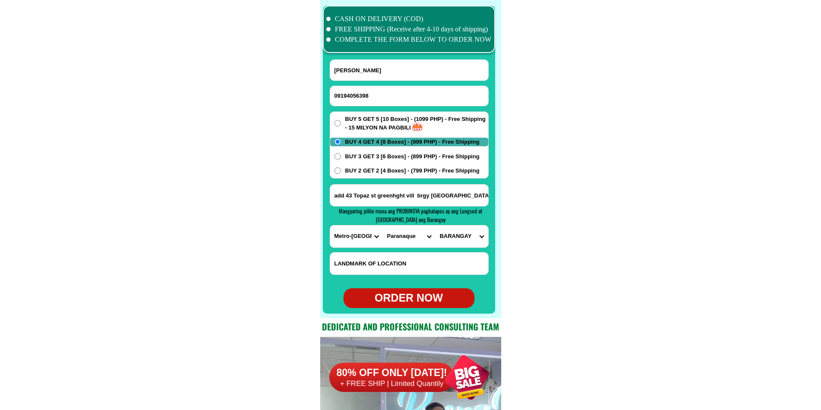
click at [382, 226] on select "CITY [GEOGRAPHIC_DATA] [GEOGRAPHIC_DATA] [GEOGRAPHIC_DATA] [GEOGRAPHIC_DATA]-ci…" at bounding box center [408, 237] width 53 height 22
click at [463, 239] on select "BARANGAY B. f. homes Baclaran [PERSON_NAME] [PERSON_NAME] [GEOGRAPHIC_DATA][PER…" at bounding box center [461, 237] width 53 height 22
select select "63_21958407878"
click at [435, 226] on select "BARANGAY B. f. homes Baclaran [PERSON_NAME] [PERSON_NAME] [GEOGRAPHIC_DATA][PER…" at bounding box center [461, 237] width 53 height 22
click at [407, 293] on div "ORDER NOW" at bounding box center [408, 298] width 131 height 16
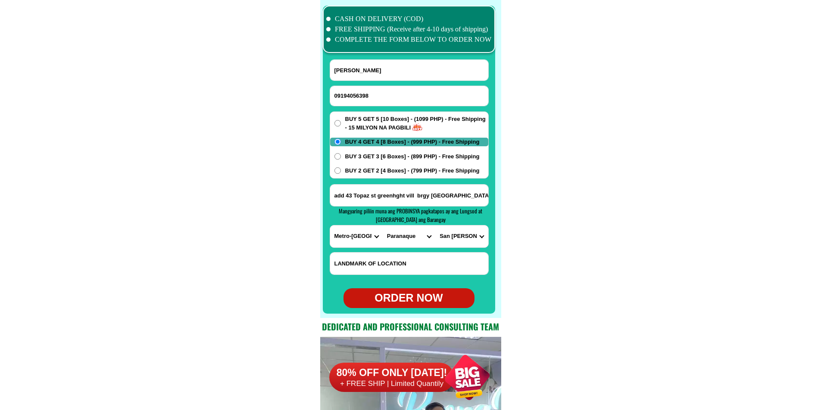
type input "[PERSON_NAME]"
type input "add 43 Topaz st greenhght vill brgy [GEOGRAPHIC_DATA][PERSON_NAME] Sucat Parana…"
radio input "true"
